Goal: Task Accomplishment & Management: Manage account settings

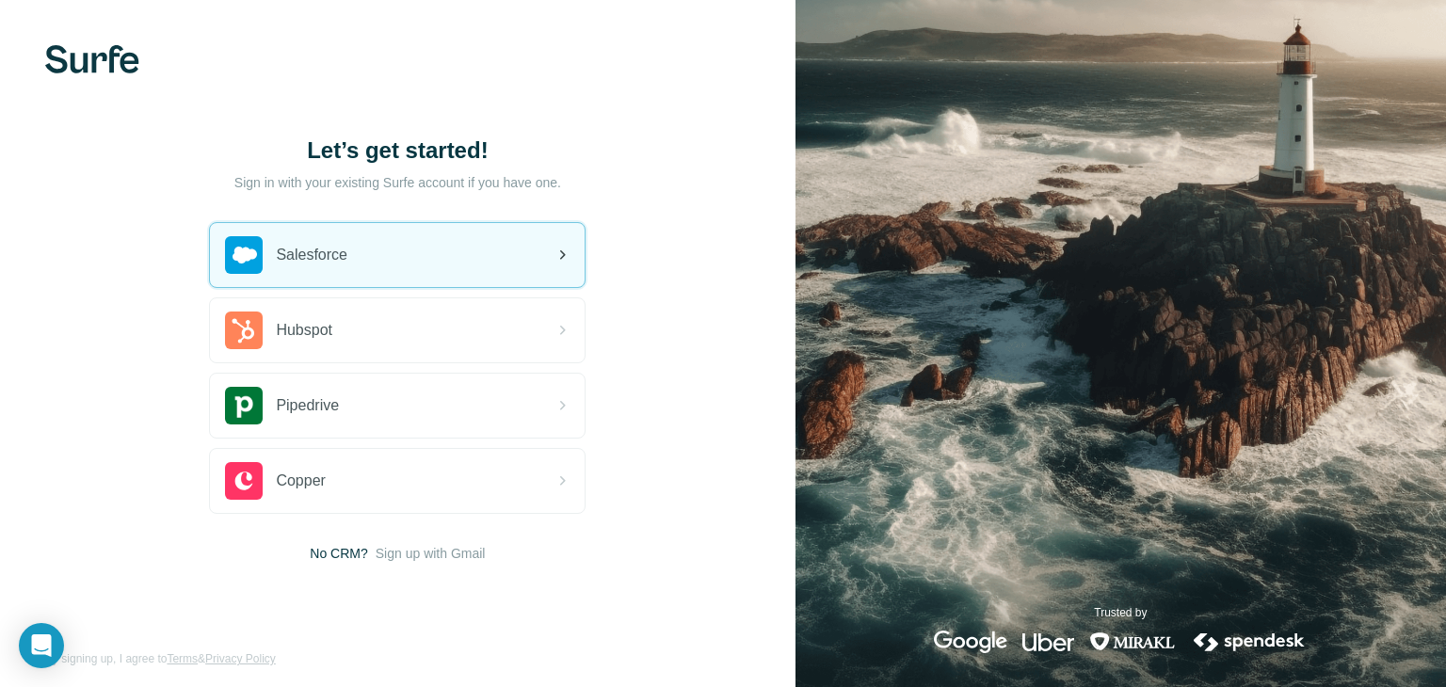
click at [521, 250] on div "Salesforce" at bounding box center [397, 255] width 375 height 64
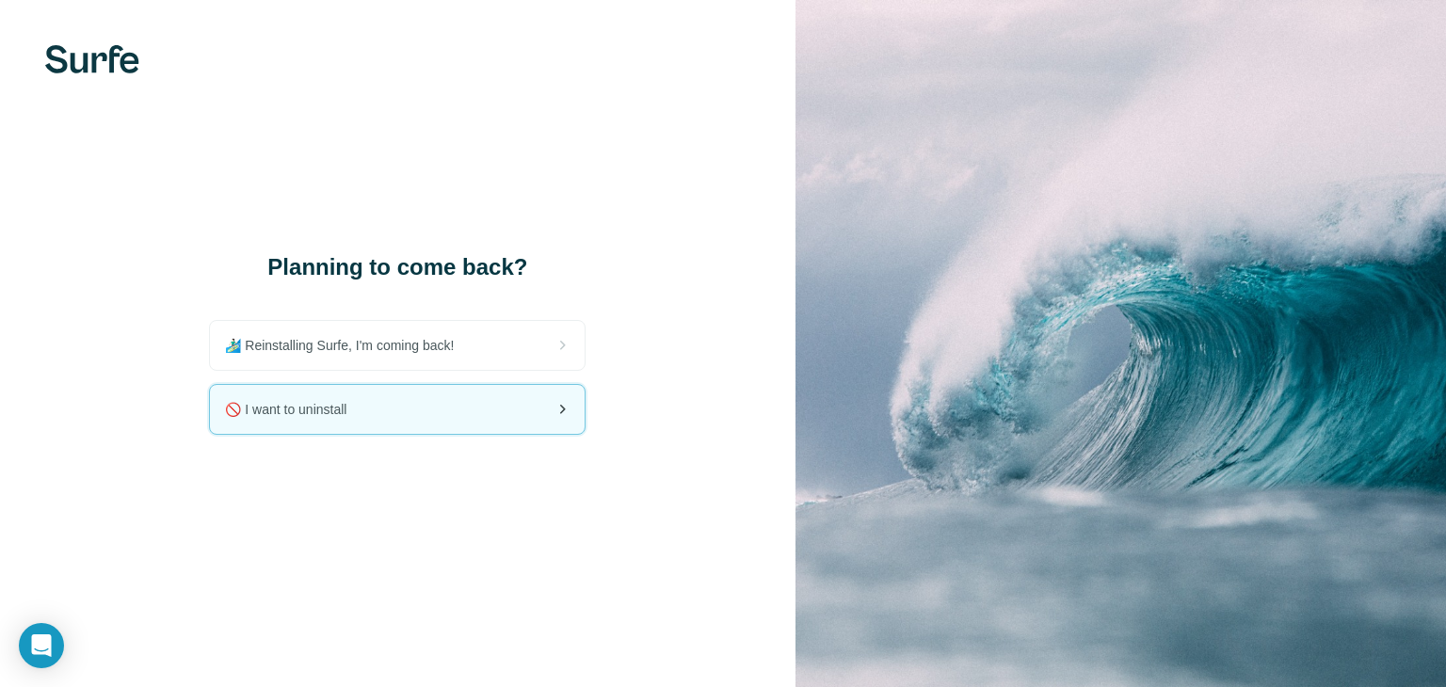
click at [566, 421] on div "🚫 I want to uninstall" at bounding box center [397, 409] width 375 height 49
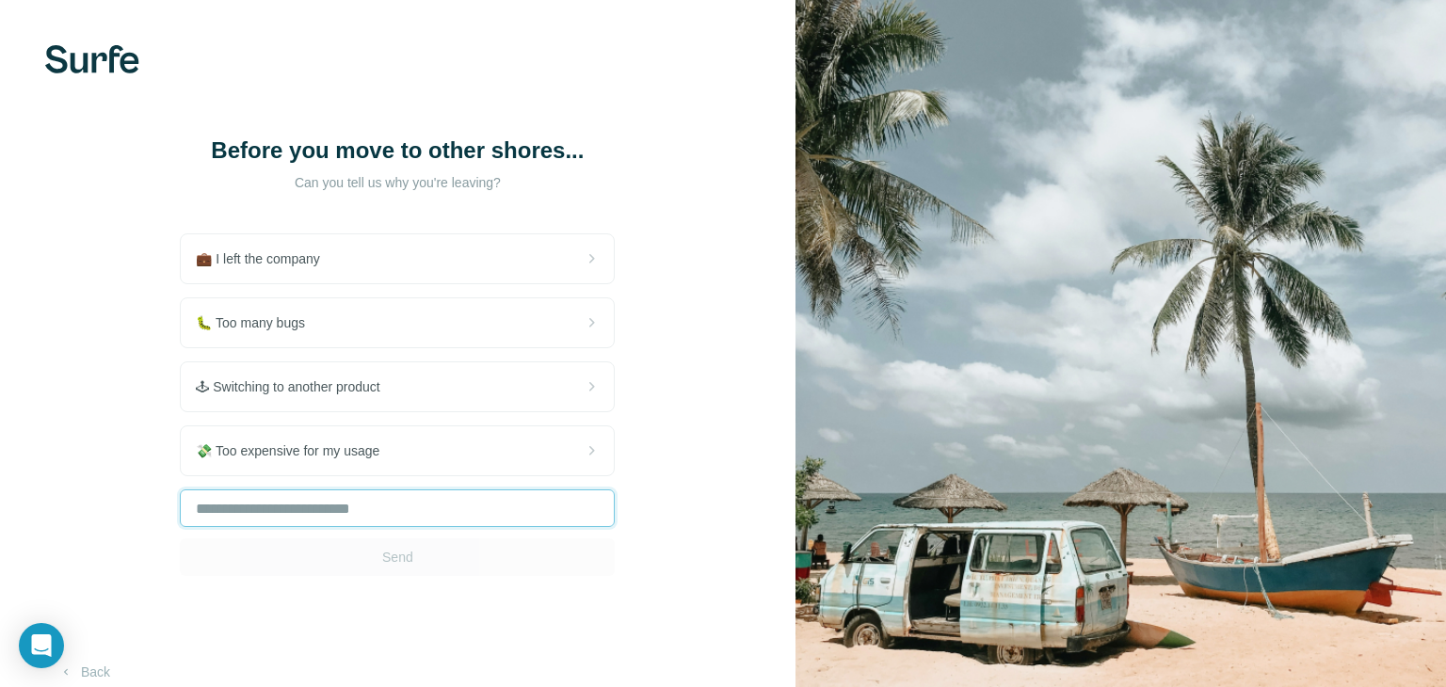
click at [328, 517] on input "text" at bounding box center [397, 509] width 435 height 38
type input "**********"
click at [414, 559] on button "Send" at bounding box center [397, 558] width 435 height 38
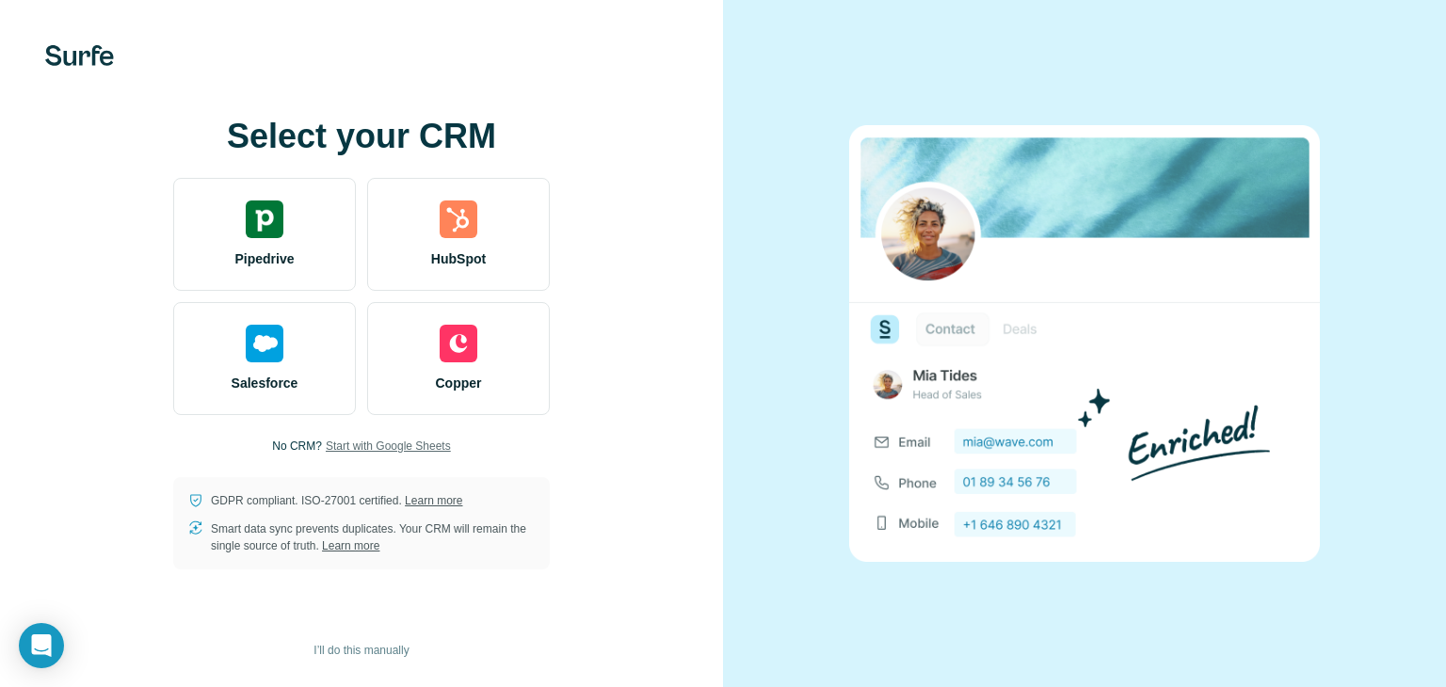
click at [361, 448] on span "Start with Google Sheets" at bounding box center [388, 446] width 125 height 17
